Goal: Information Seeking & Learning: Learn about a topic

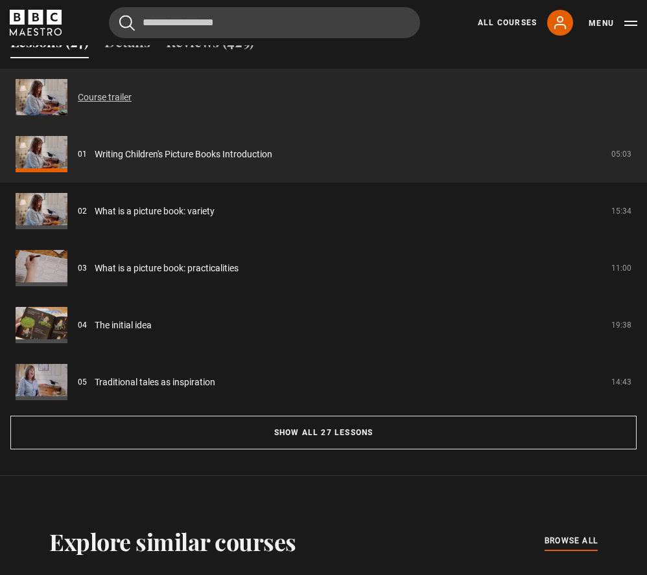
scroll to position [1112, 0]
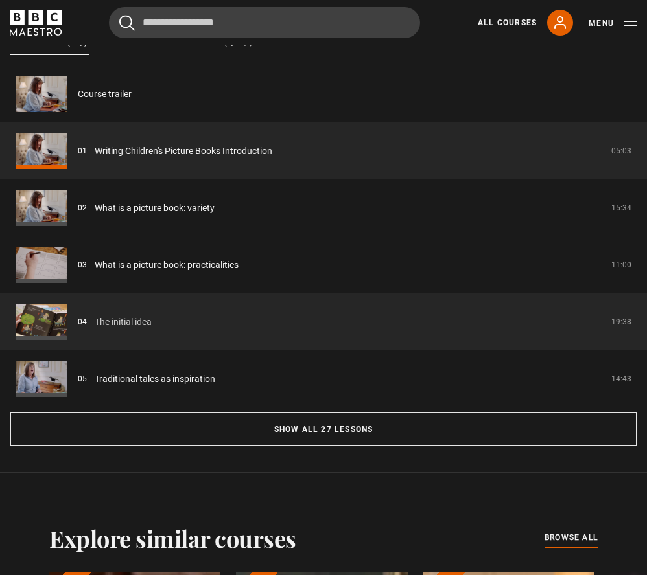
click at [95, 321] on link "The initial idea" at bounding box center [123, 323] width 57 height 14
click at [122, 321] on link "The initial idea" at bounding box center [123, 323] width 57 height 14
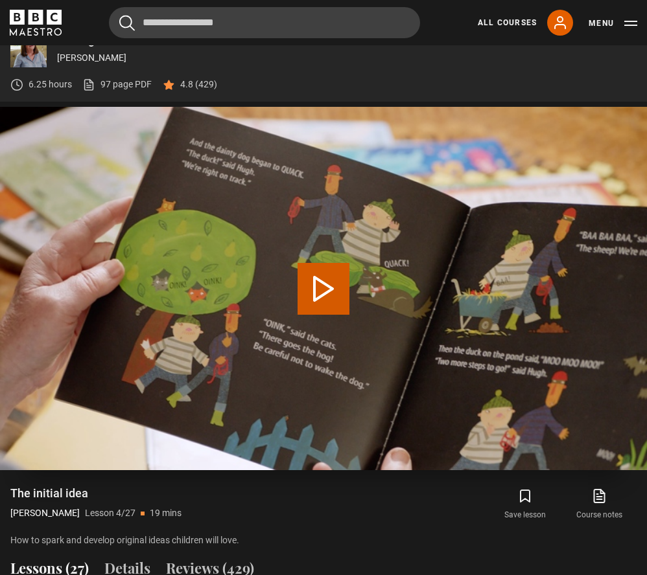
click at [322, 285] on button "Play Lesson The initial idea" at bounding box center [323, 289] width 52 height 52
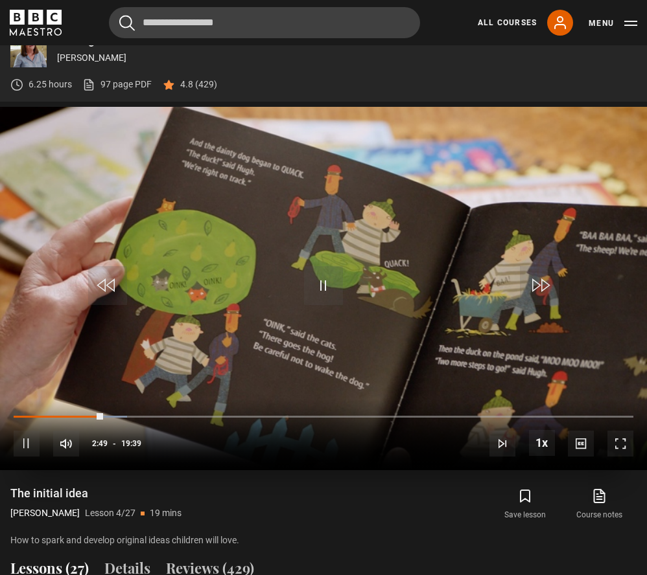
click at [323, 283] on span "Video Player" at bounding box center [323, 285] width 39 height 39
click at [325, 278] on span "Video Player" at bounding box center [323, 285] width 39 height 39
click at [322, 283] on span "Video Player" at bounding box center [323, 285] width 39 height 39
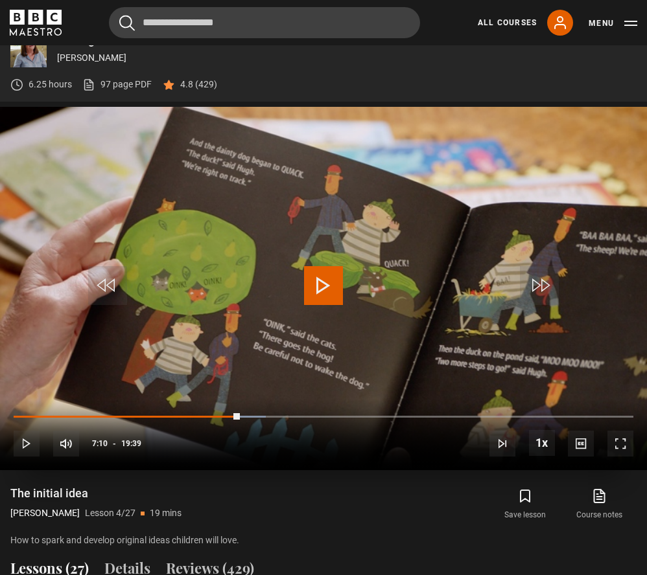
click at [321, 283] on span "Video Player" at bounding box center [323, 285] width 39 height 39
click at [319, 287] on span "Video Player" at bounding box center [323, 285] width 39 height 39
click at [319, 289] on span "Video Player" at bounding box center [323, 285] width 39 height 39
click at [313, 281] on span "Video Player" at bounding box center [323, 285] width 39 height 39
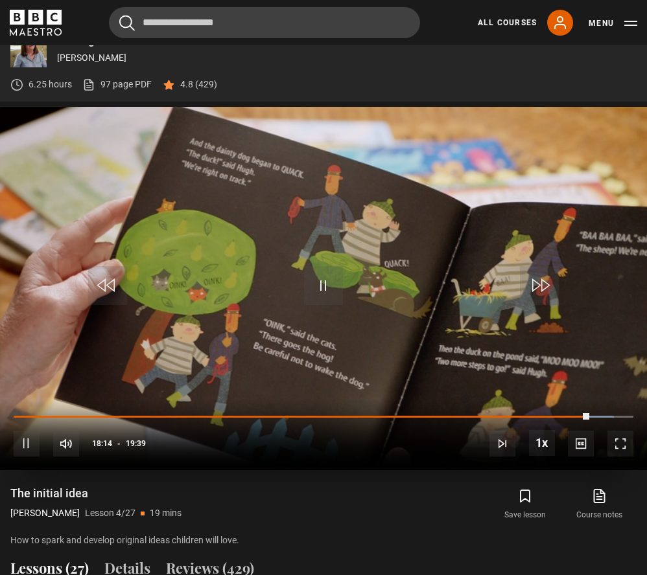
click at [322, 279] on span "Video Player" at bounding box center [323, 285] width 39 height 39
click at [321, 278] on span "Video Player" at bounding box center [323, 285] width 39 height 39
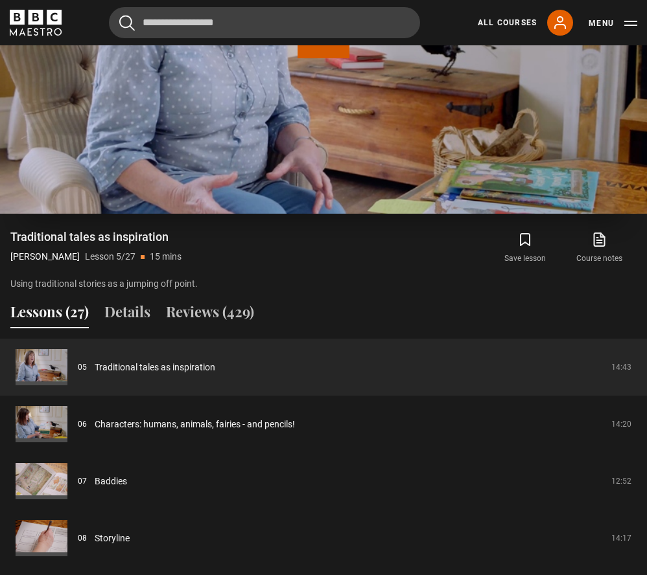
scroll to position [839, 0]
